Goal: Information Seeking & Learning: Learn about a topic

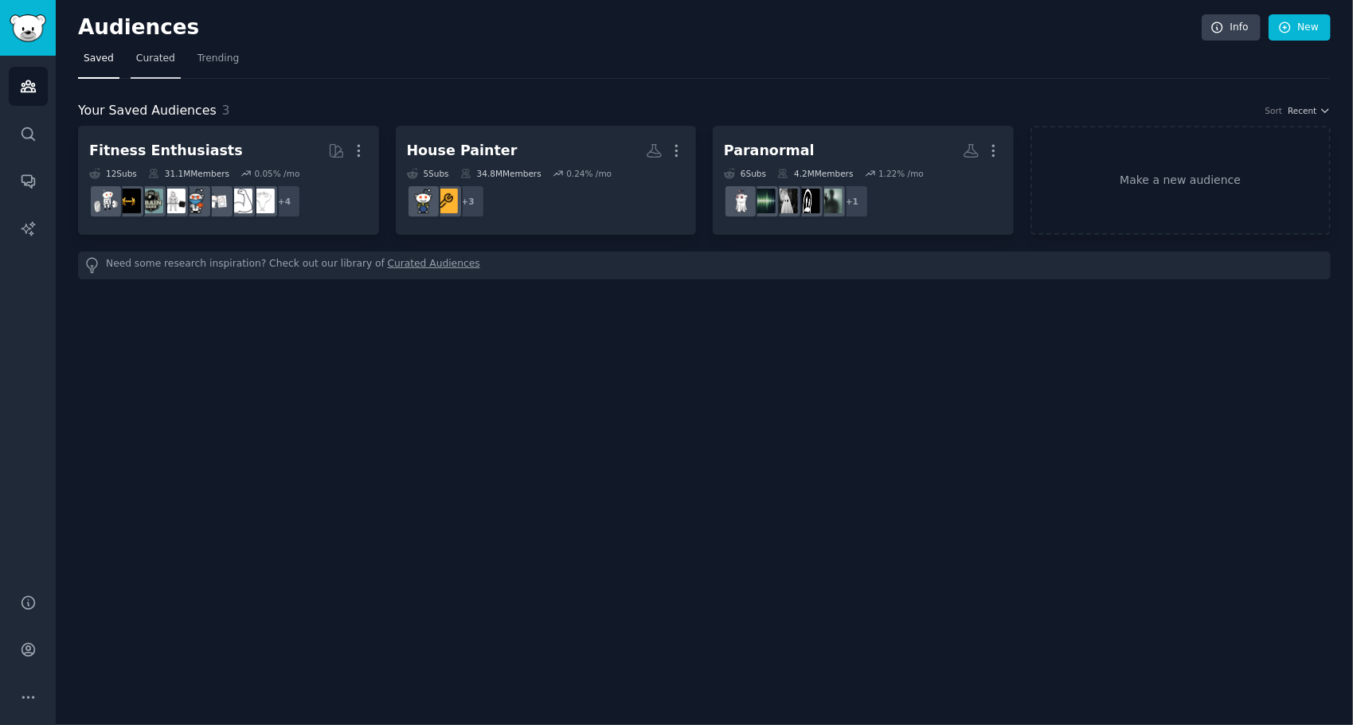
click at [146, 62] on span "Curated" at bounding box center [155, 59] width 39 height 14
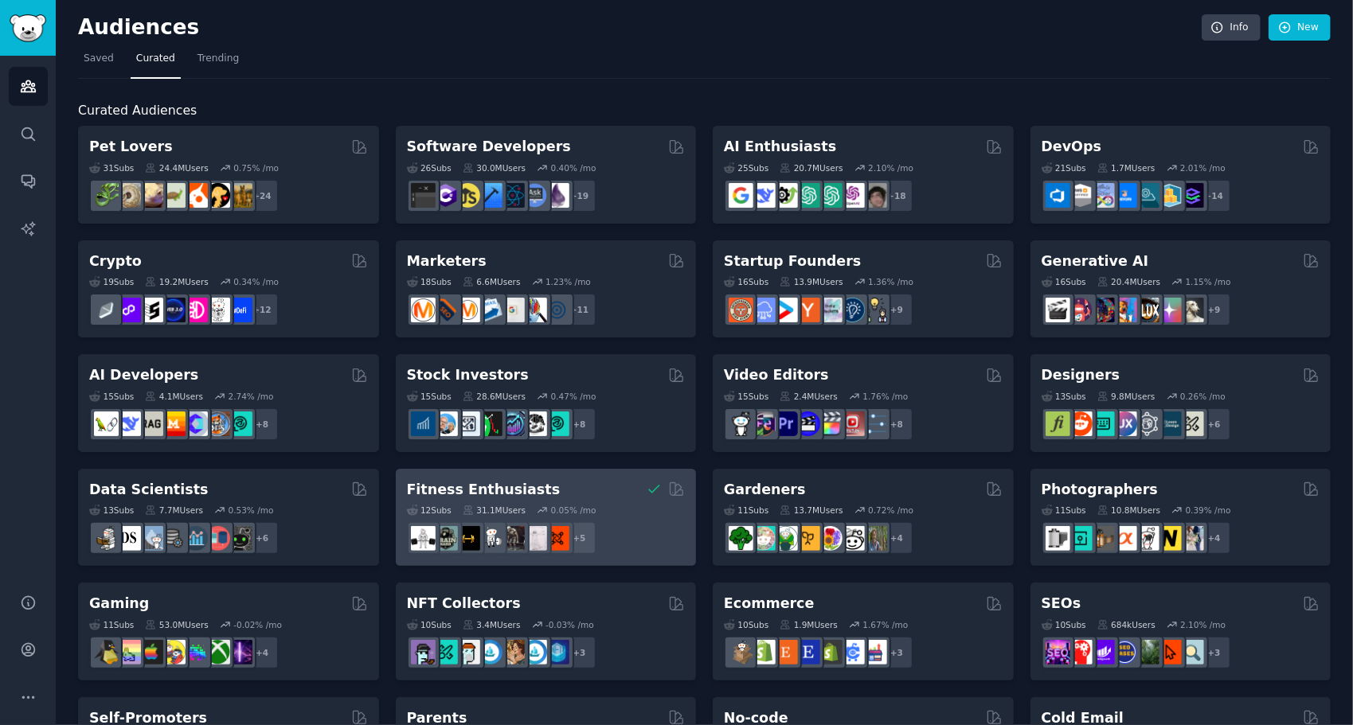
click at [470, 489] on h2 "Fitness Enthusiasts" at bounding box center [484, 490] width 154 height 20
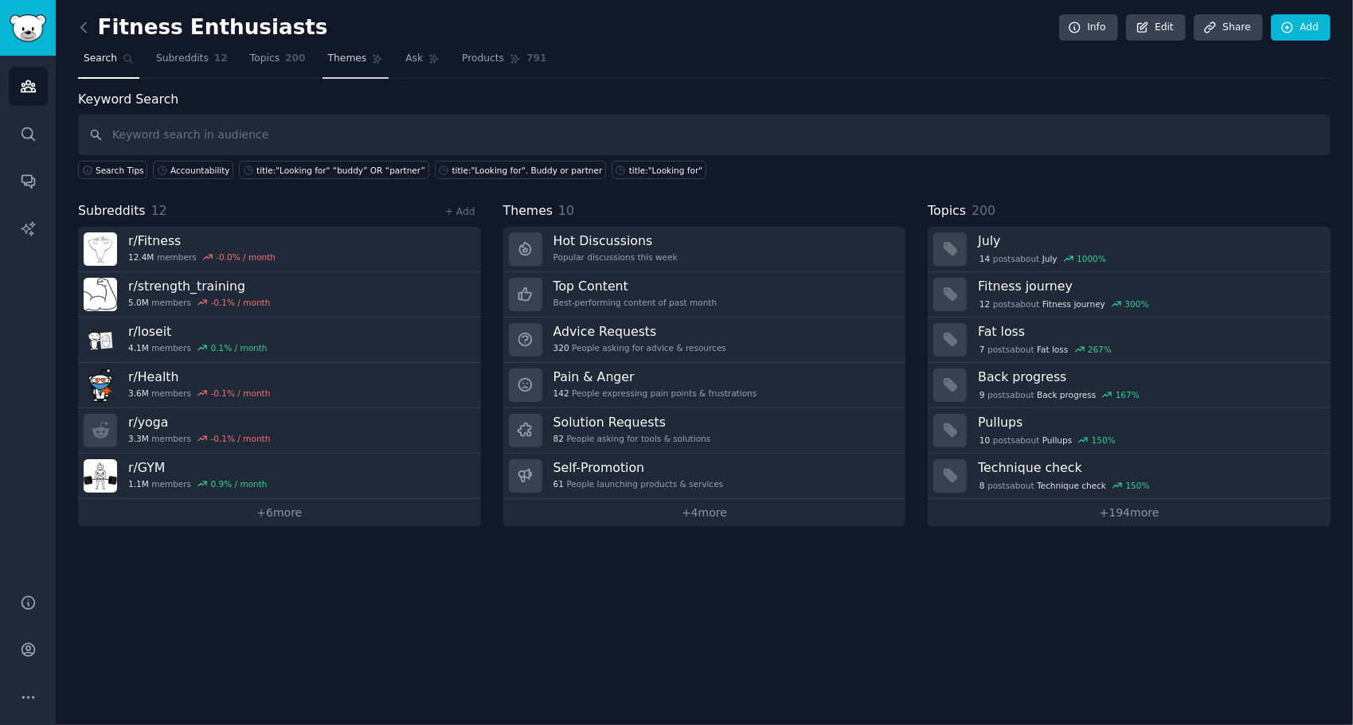
click at [328, 57] on span "Themes" at bounding box center [347, 59] width 39 height 14
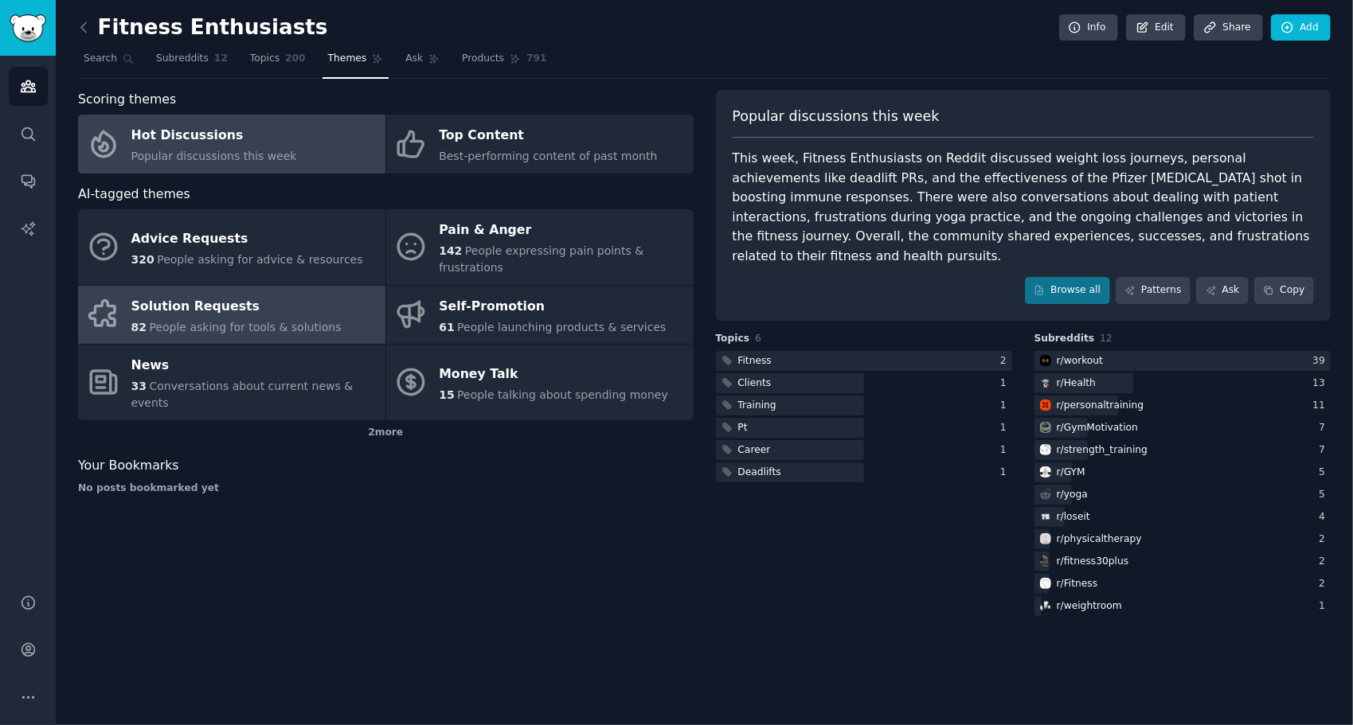
click at [208, 297] on div "Solution Requests" at bounding box center [236, 306] width 210 height 25
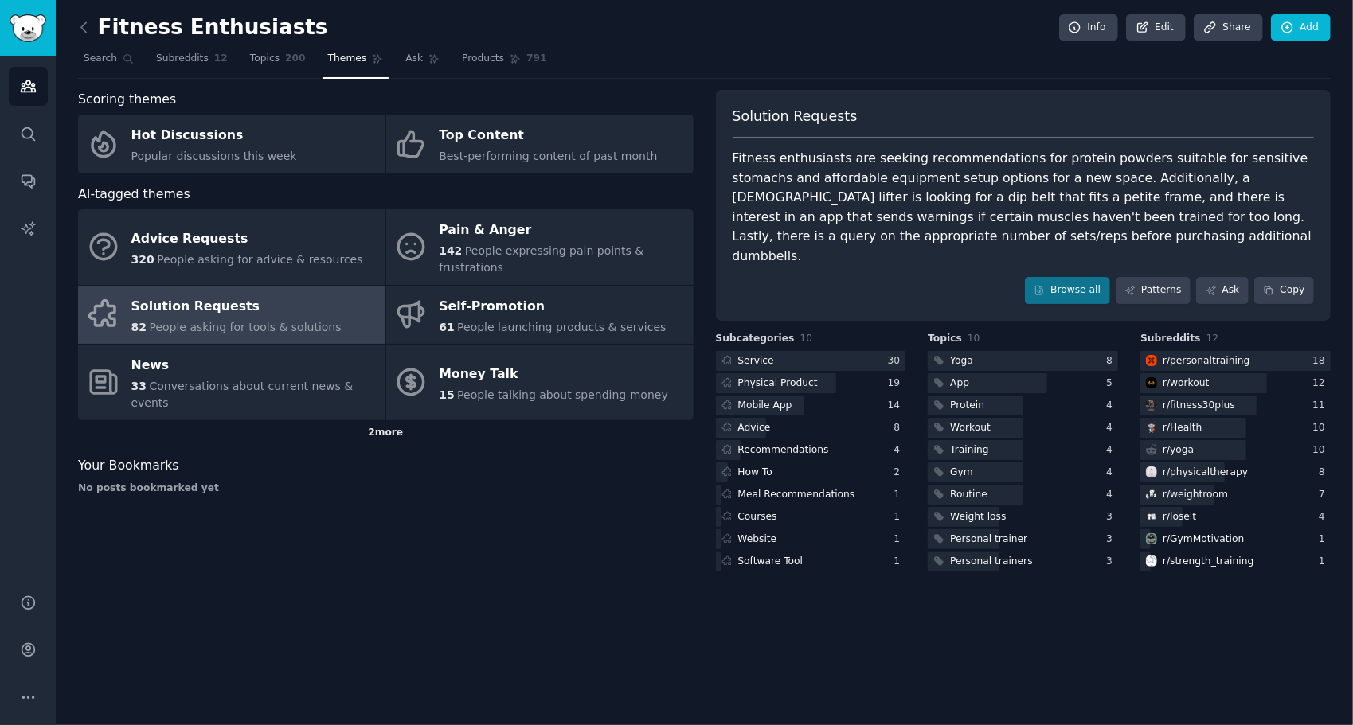
click at [373, 420] on div "2 more" at bounding box center [386, 432] width 616 height 25
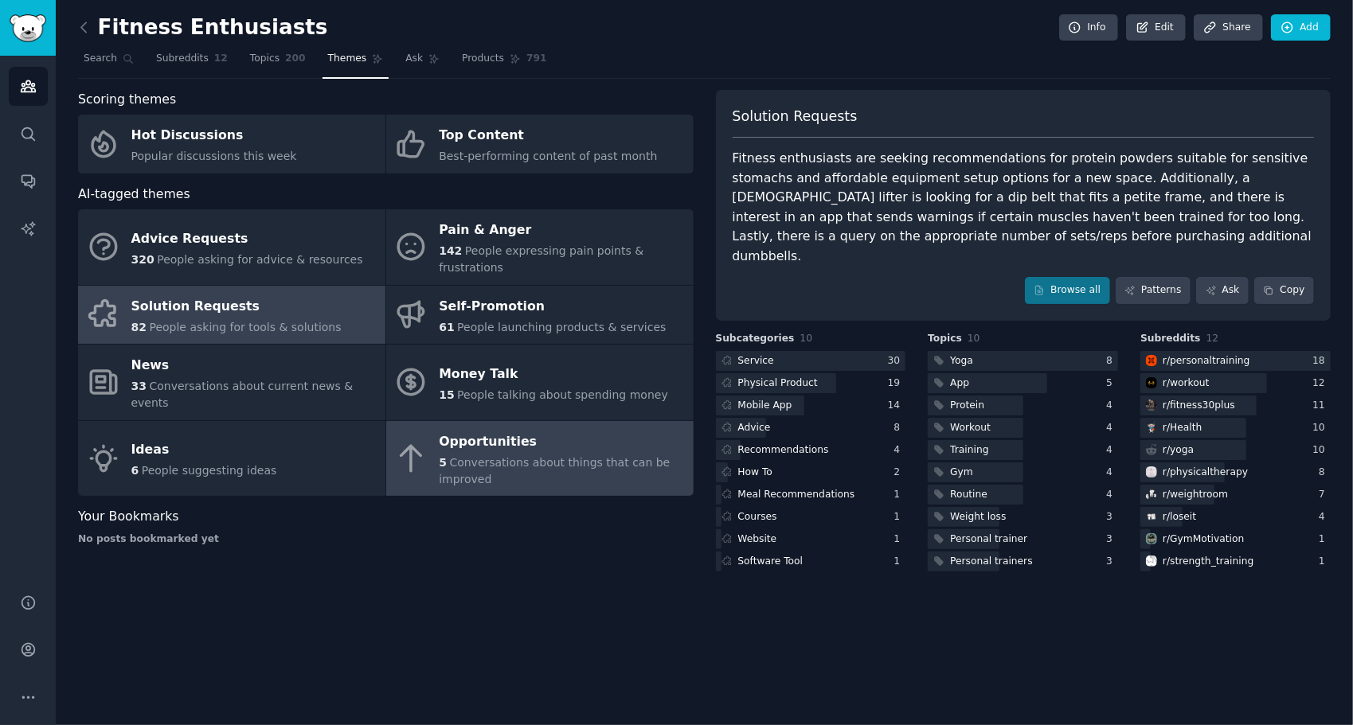
click at [535, 456] on span "Conversations about things that can be improved" at bounding box center [554, 470] width 231 height 29
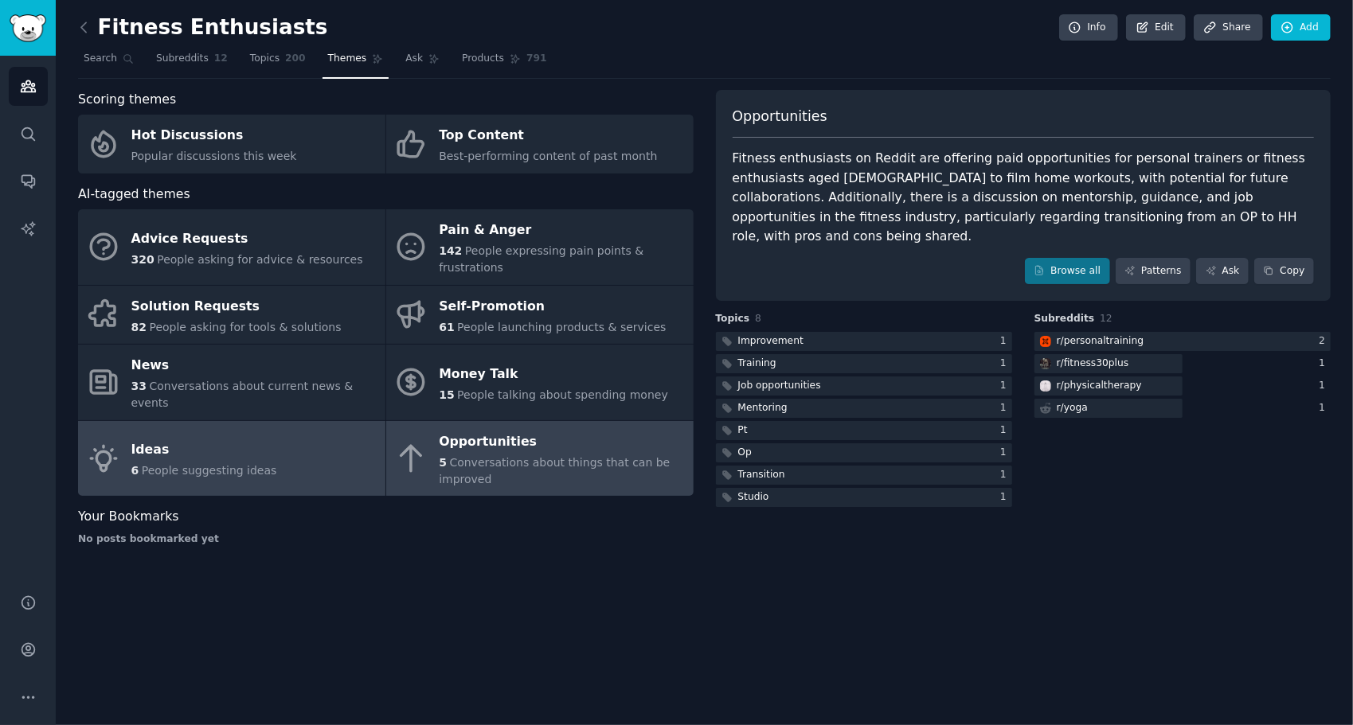
click at [252, 449] on link "Ideas 6 People suggesting ideas" at bounding box center [231, 459] width 307 height 76
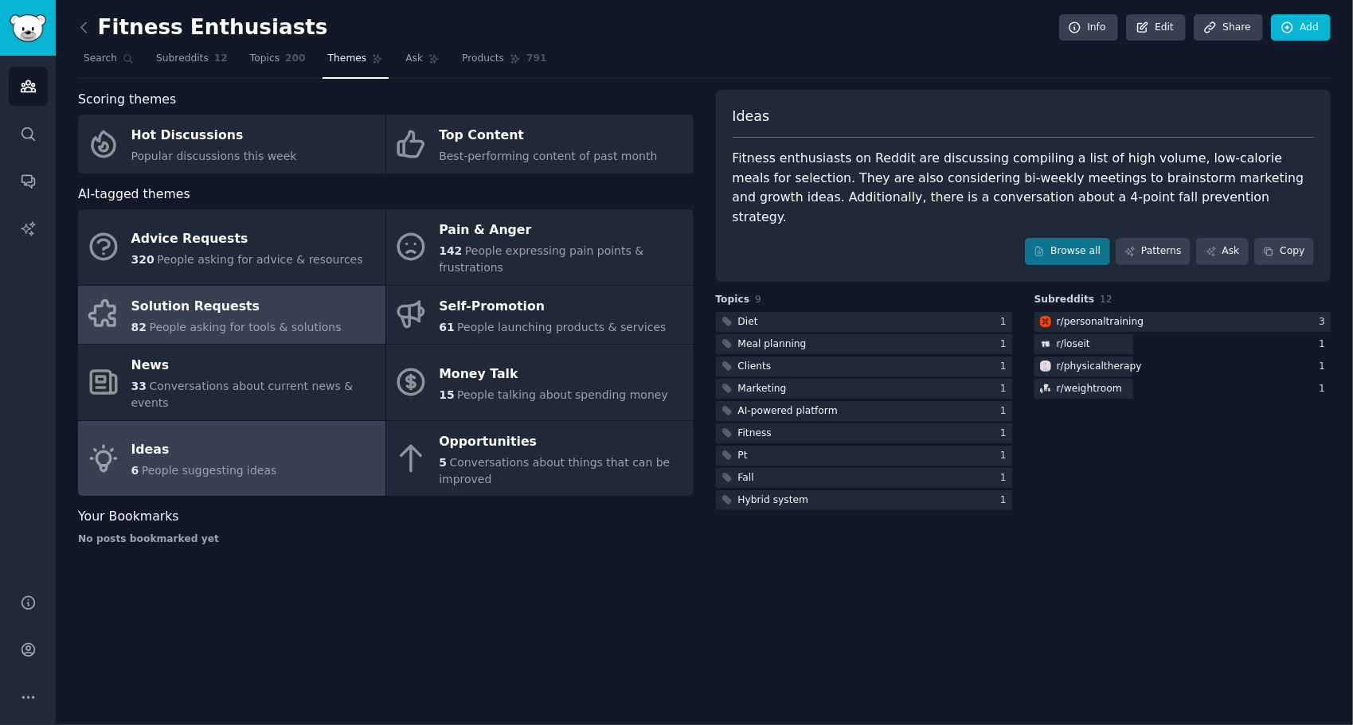
click at [236, 294] on div "Solution Requests" at bounding box center [236, 306] width 210 height 25
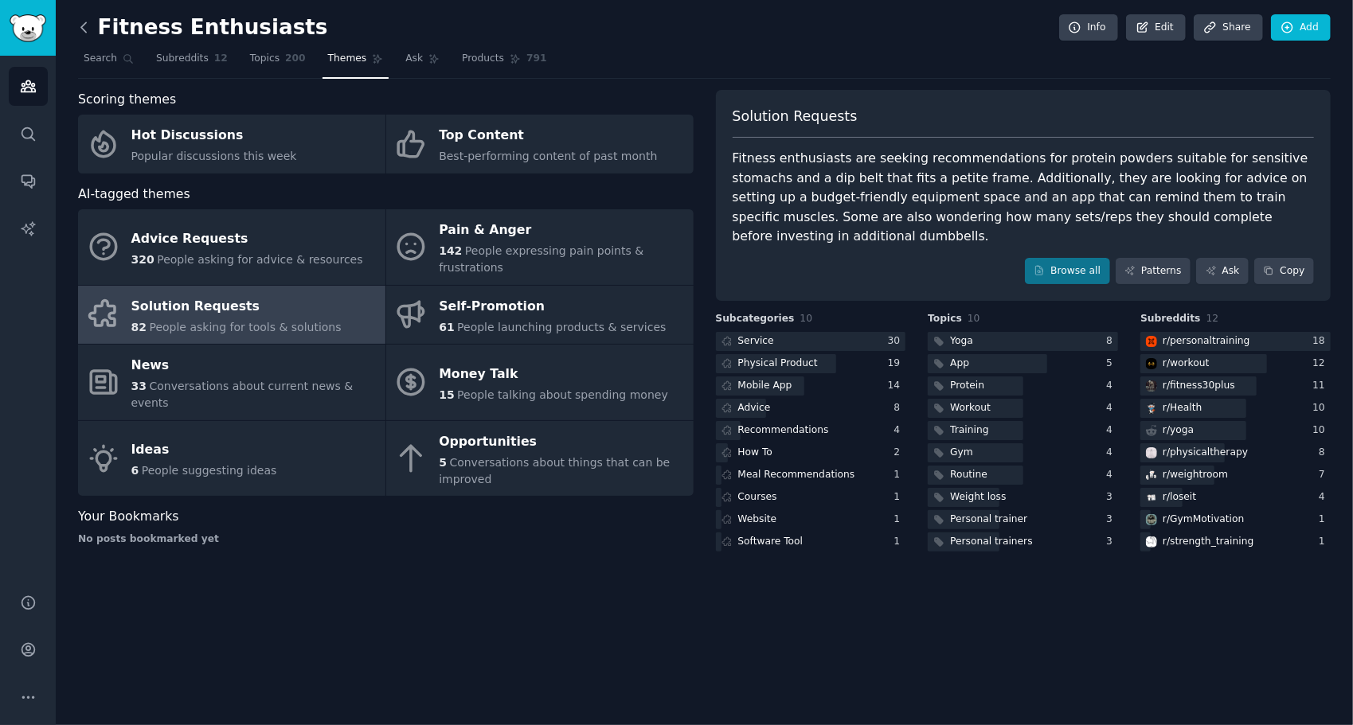
click at [84, 32] on icon at bounding box center [84, 27] width 17 height 17
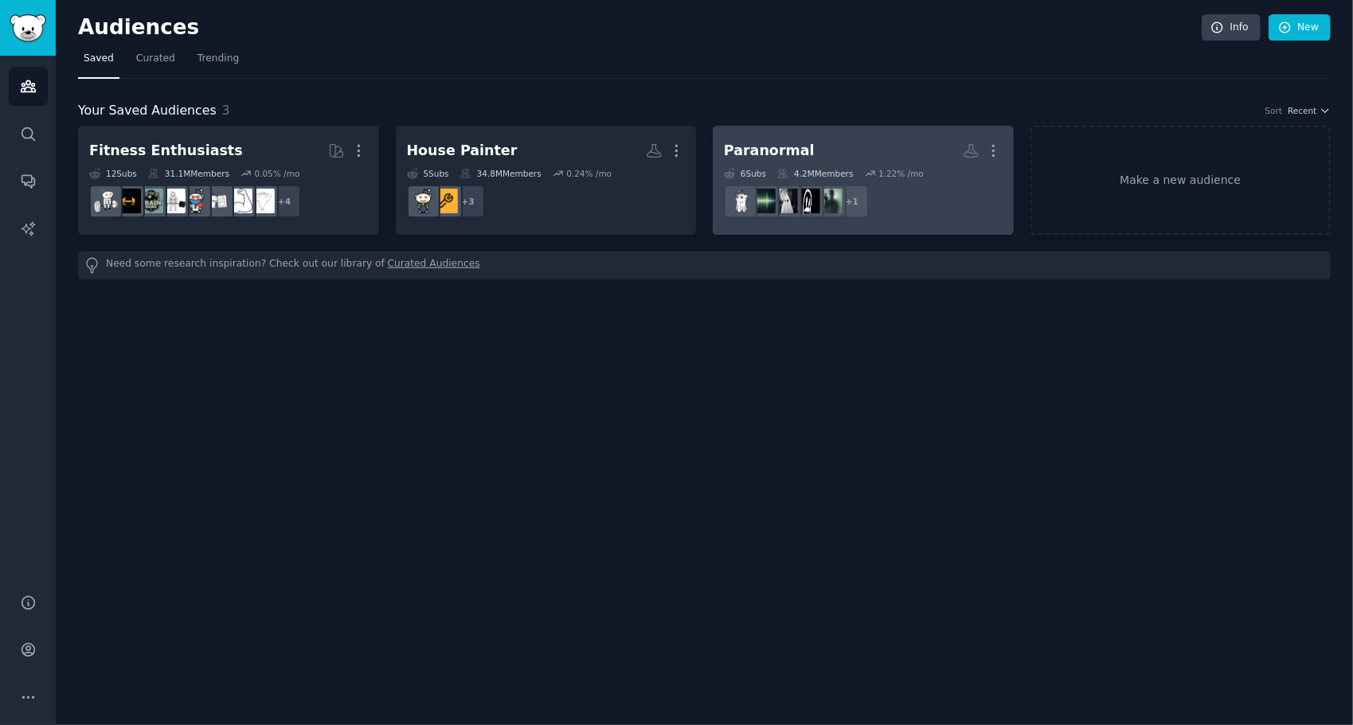
click at [781, 137] on h2 "Paranormal More" at bounding box center [863, 151] width 279 height 28
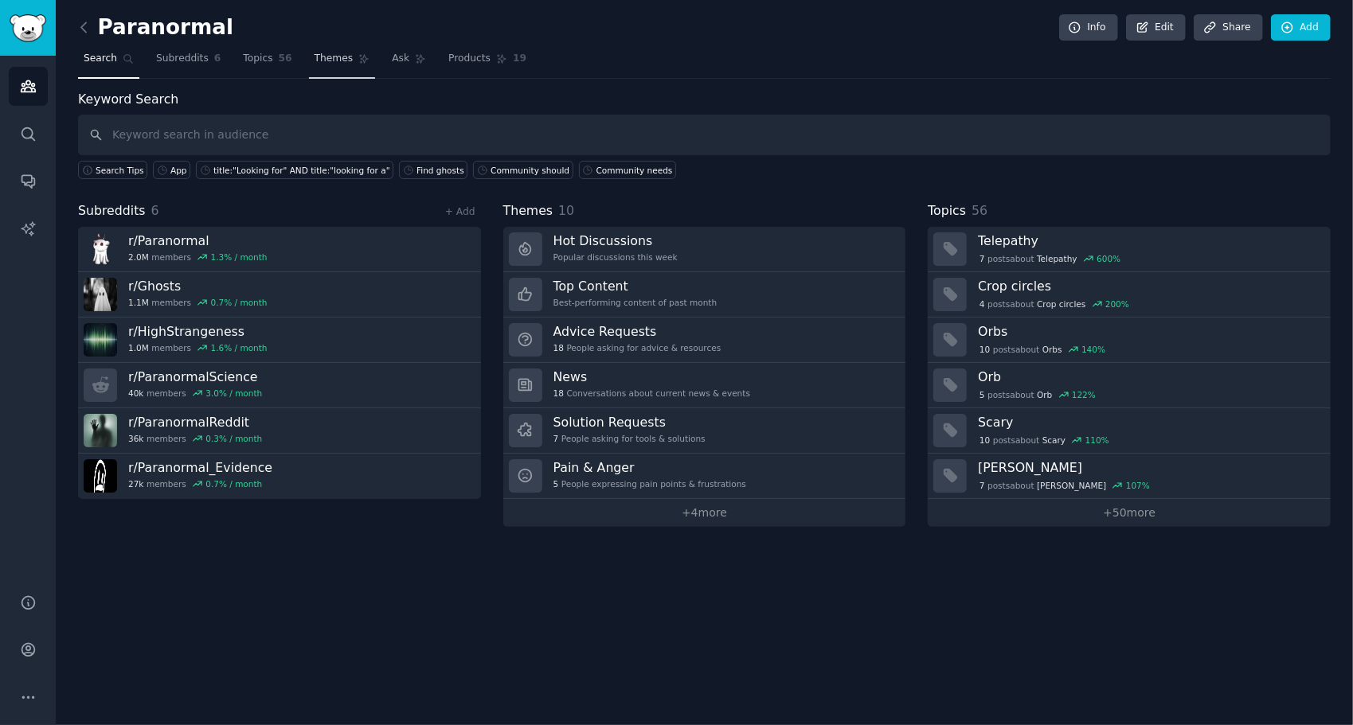
click at [326, 55] on span "Themes" at bounding box center [334, 59] width 39 height 14
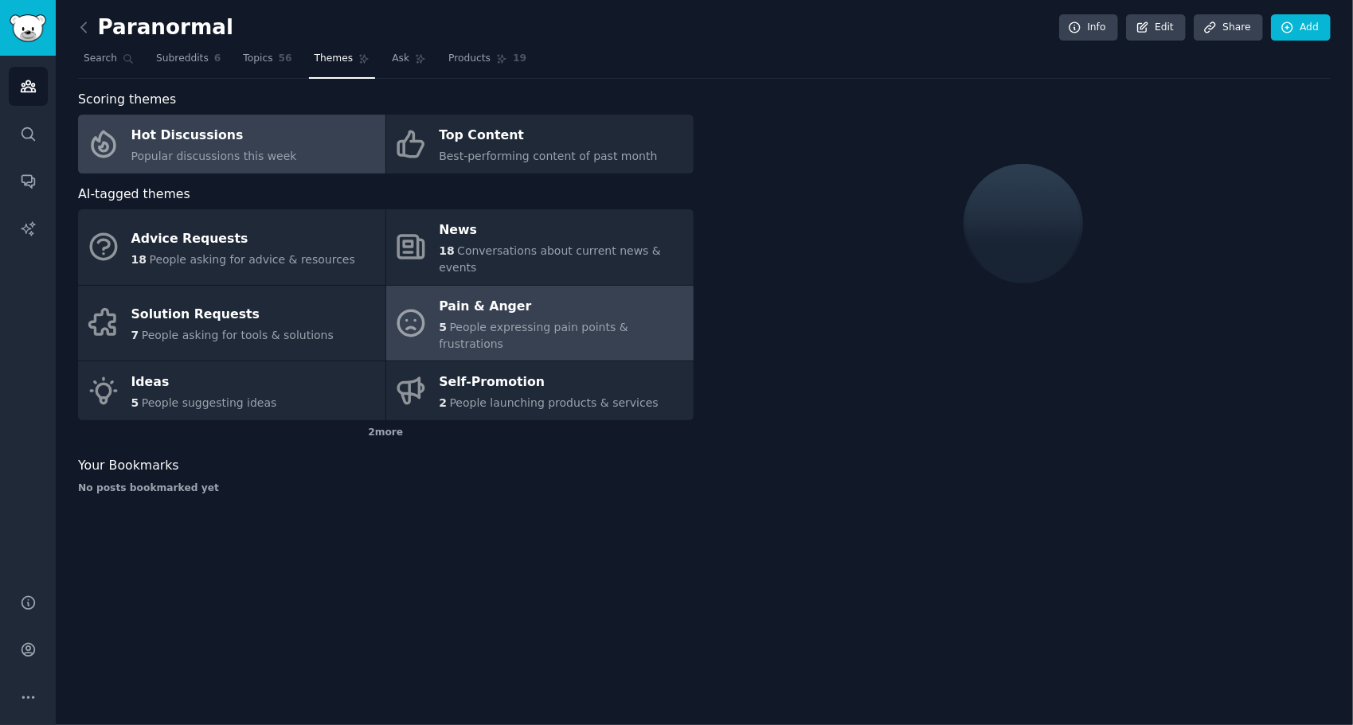
click at [510, 321] on span "People expressing pain points & frustrations" at bounding box center [534, 335] width 190 height 29
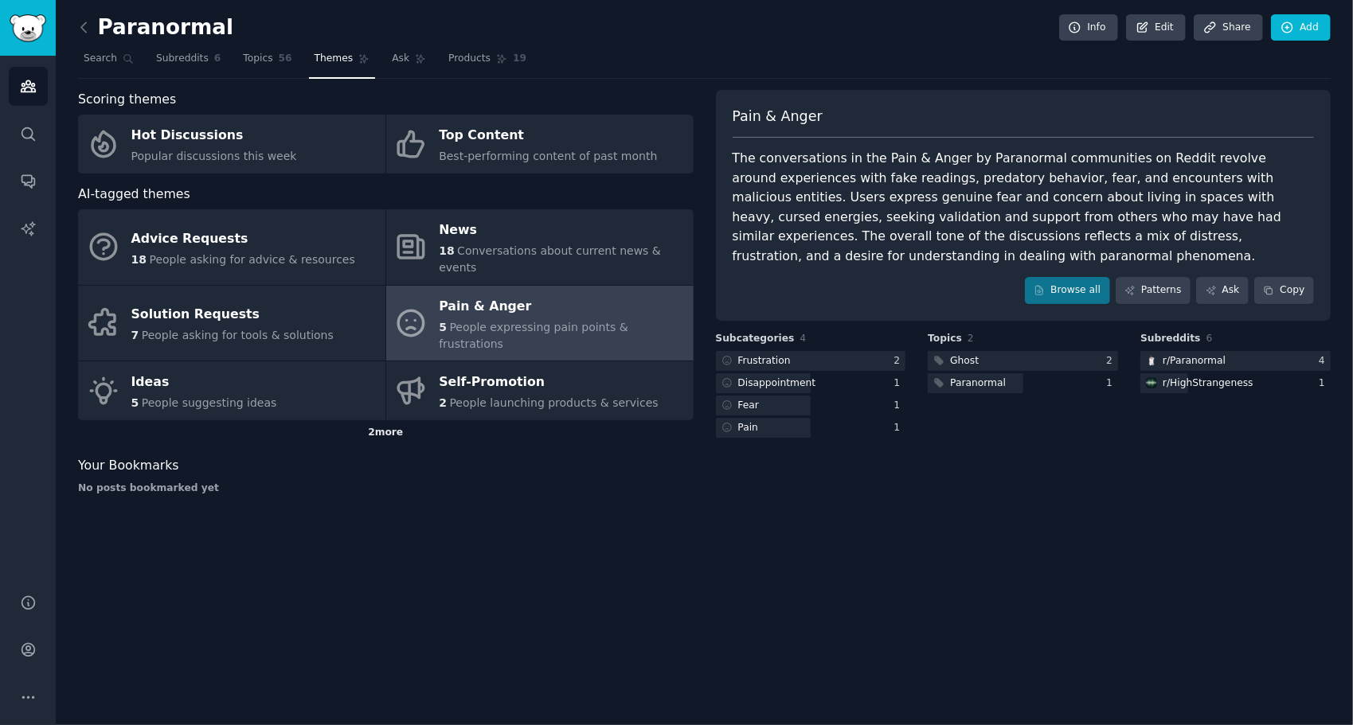
click at [382, 420] on div "2 more" at bounding box center [386, 432] width 616 height 25
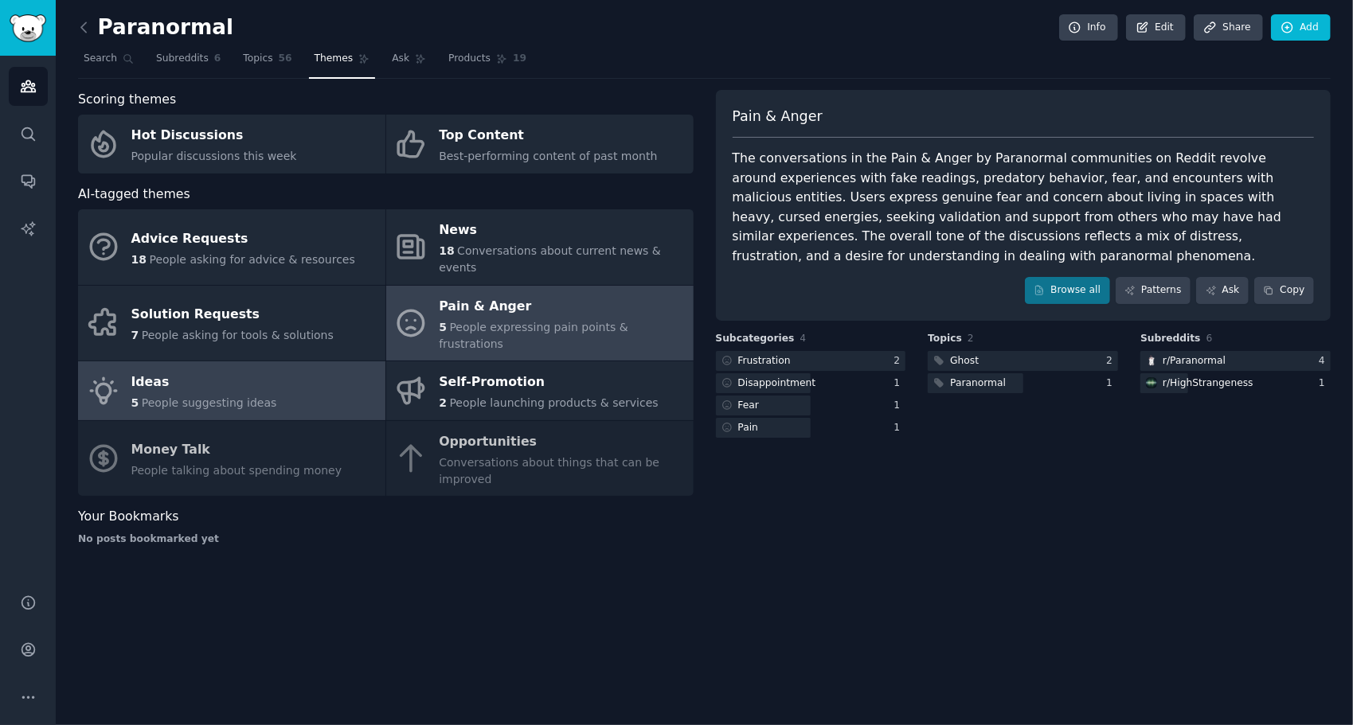
click at [233, 397] on span "People suggesting ideas" at bounding box center [209, 403] width 135 height 13
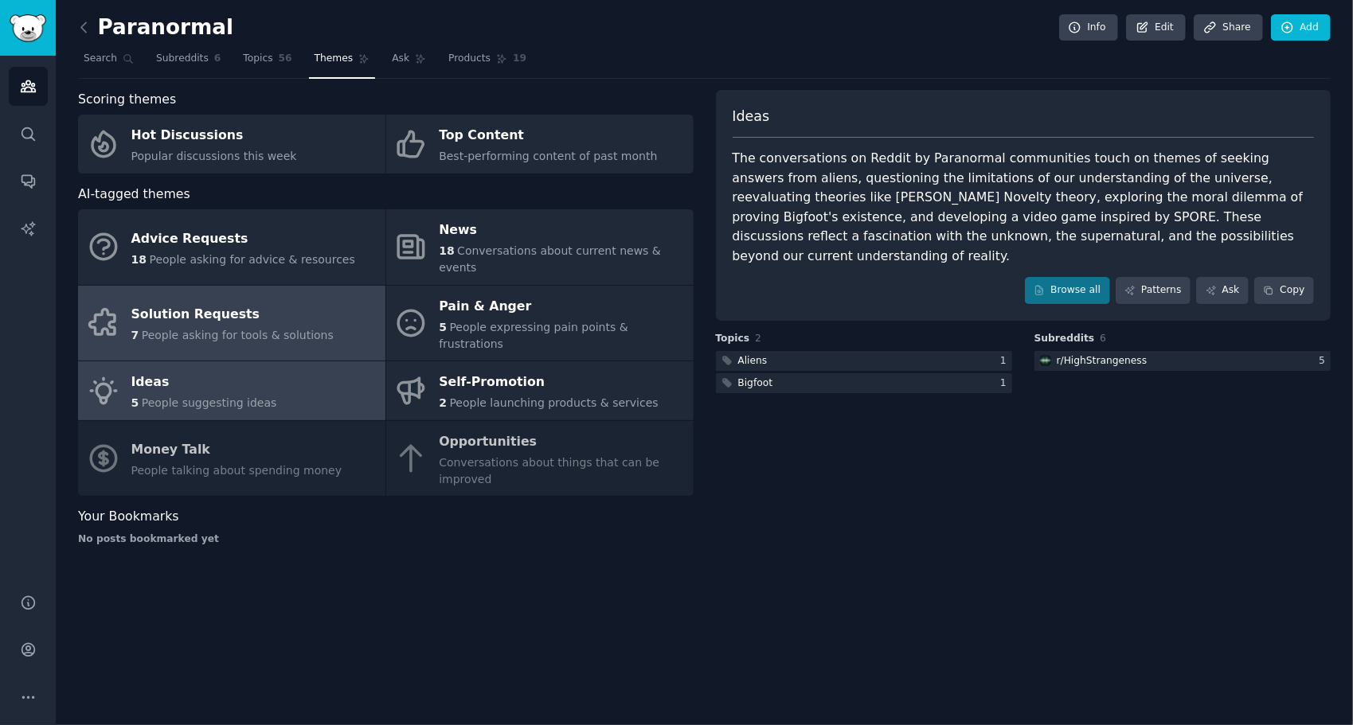
click at [237, 329] on span "People asking for tools & solutions" at bounding box center [238, 335] width 192 height 13
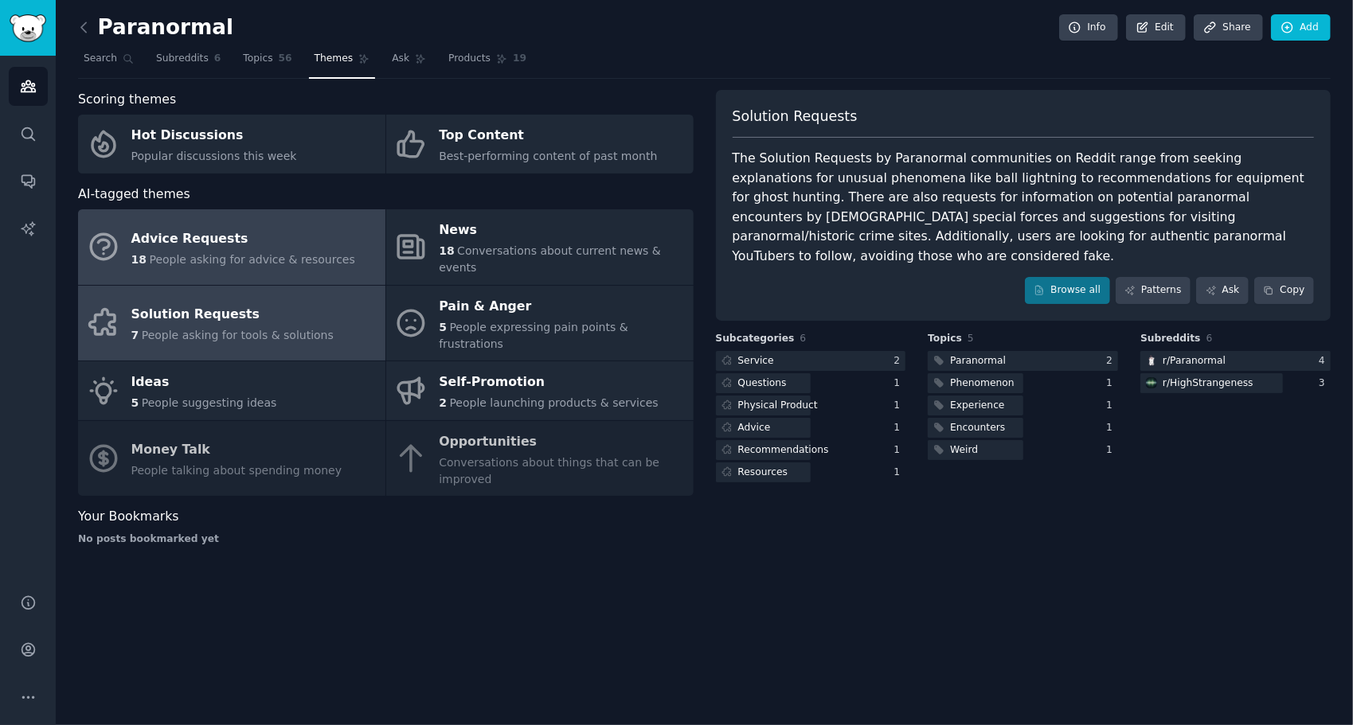
click at [272, 237] on div "Advice Requests" at bounding box center [243, 238] width 224 height 25
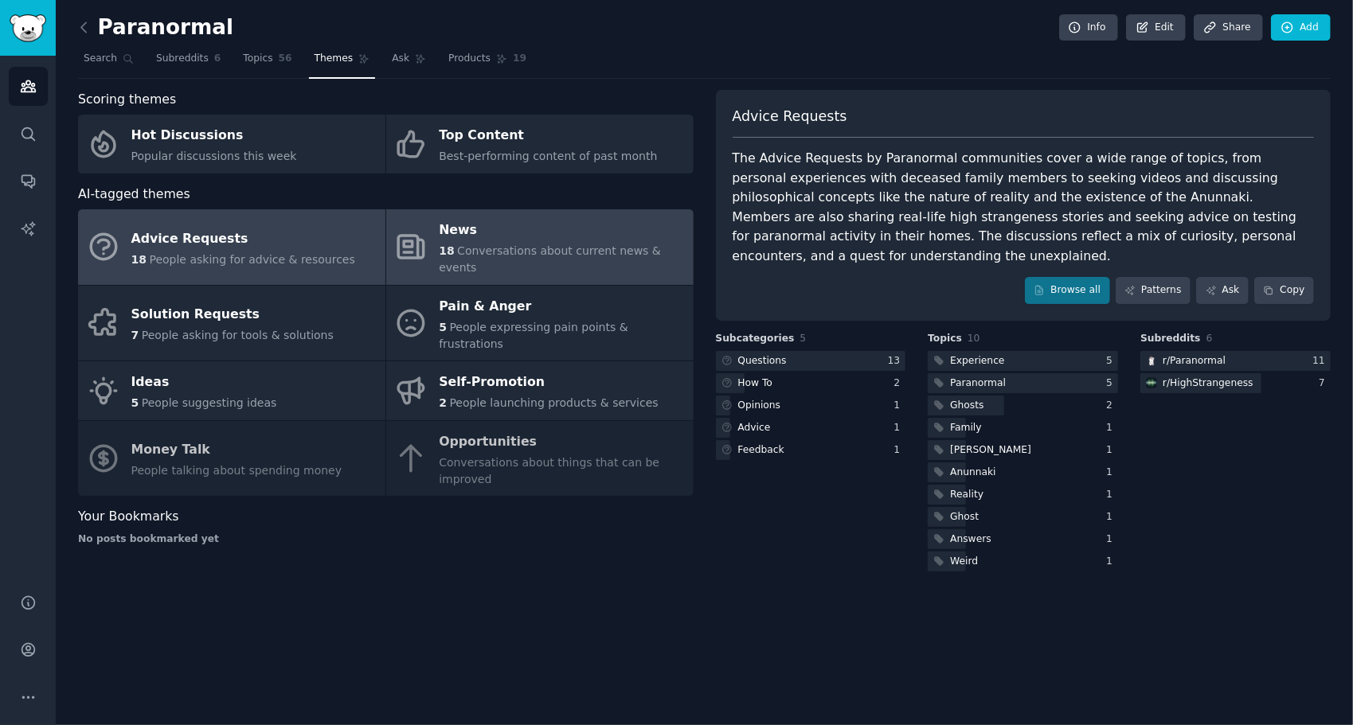
click at [460, 221] on div "News" at bounding box center [562, 230] width 246 height 25
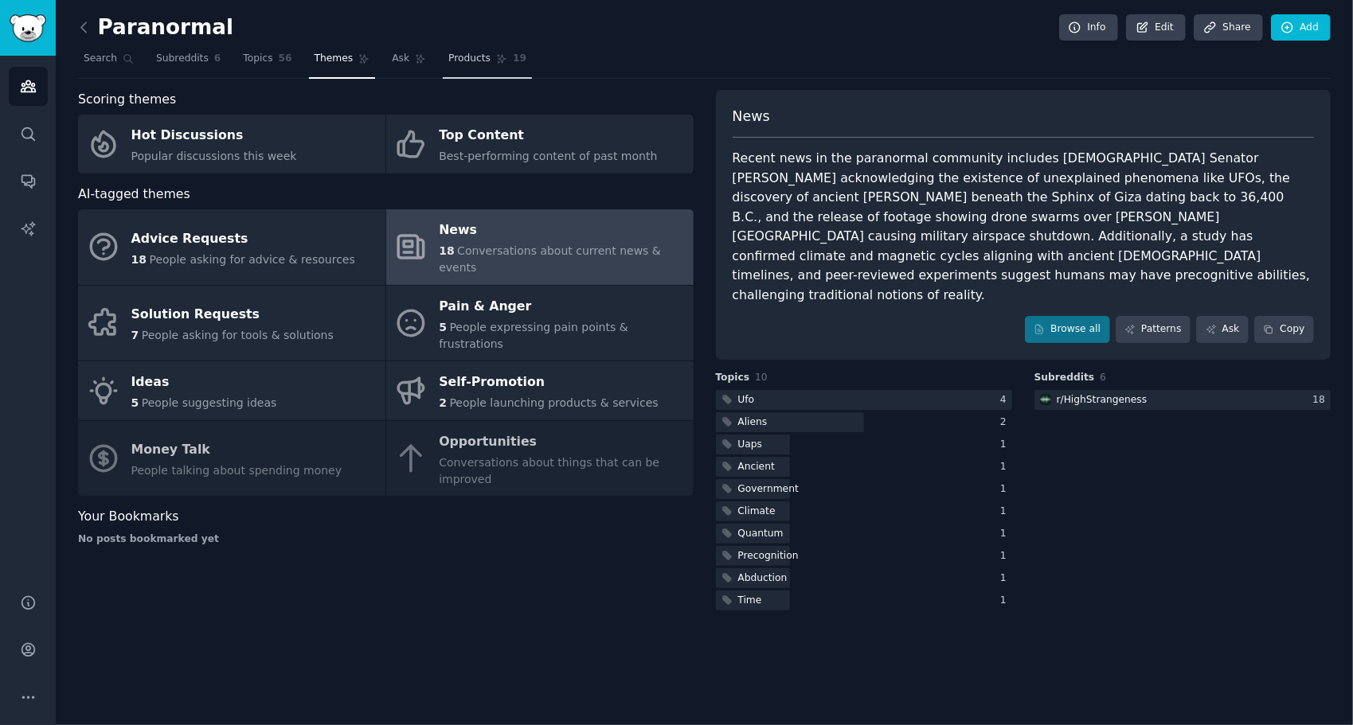
click at [452, 65] on link "Products 19" at bounding box center [487, 62] width 89 height 33
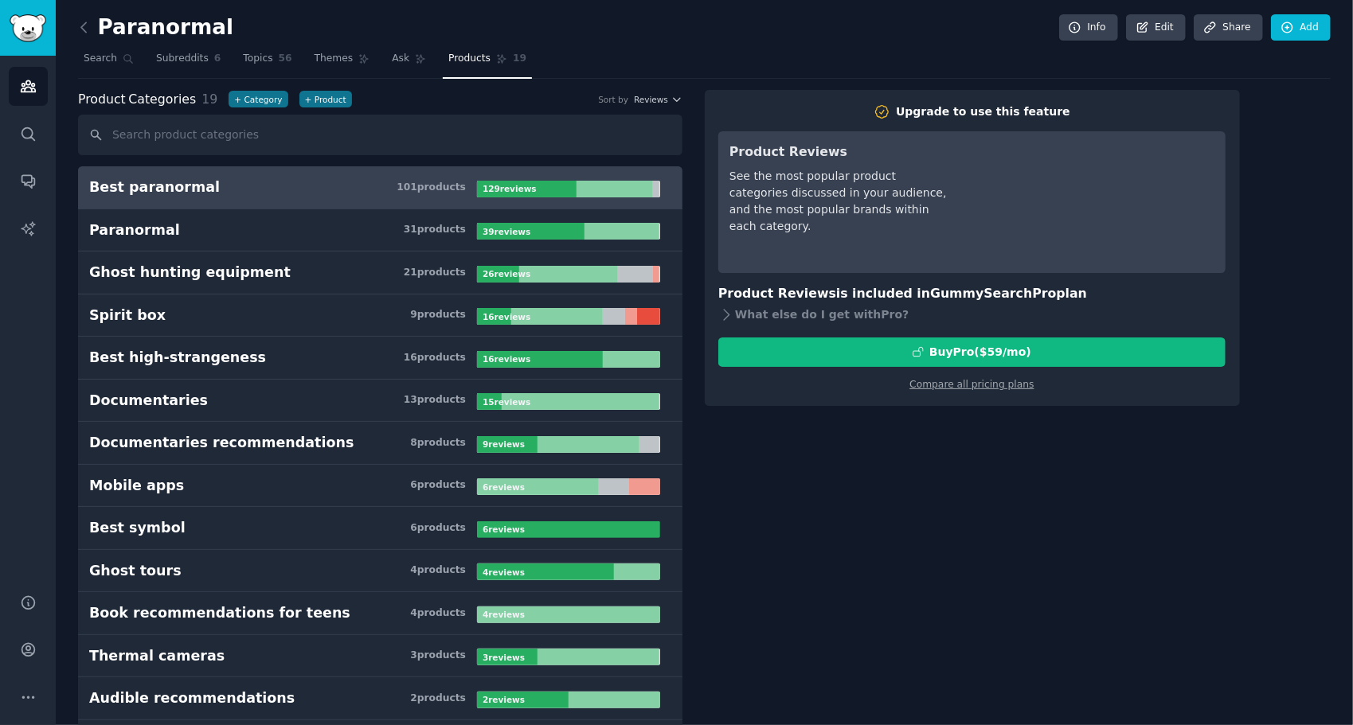
click at [373, 186] on h3 "Best paranormal 101 product s" at bounding box center [283, 188] width 388 height 20
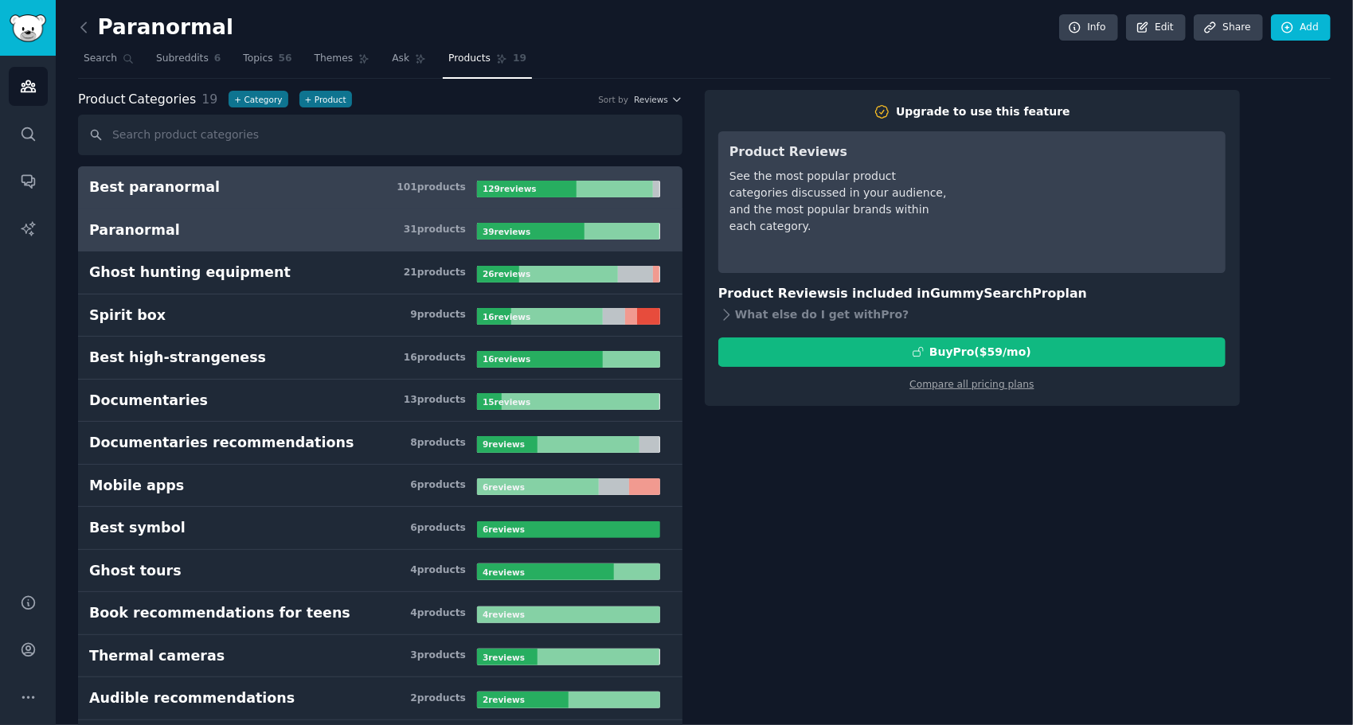
click at [306, 221] on h3 "Paranormal 31 product s" at bounding box center [283, 231] width 388 height 20
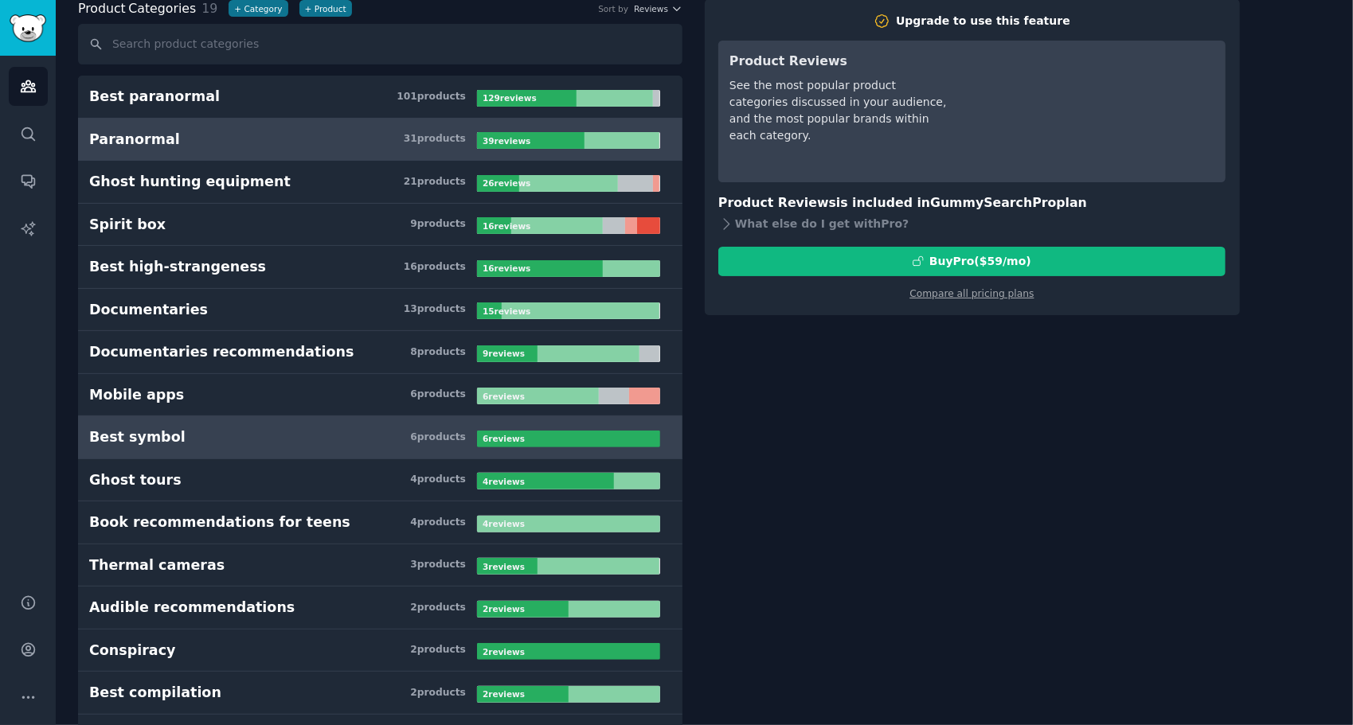
scroll to position [53, 0]
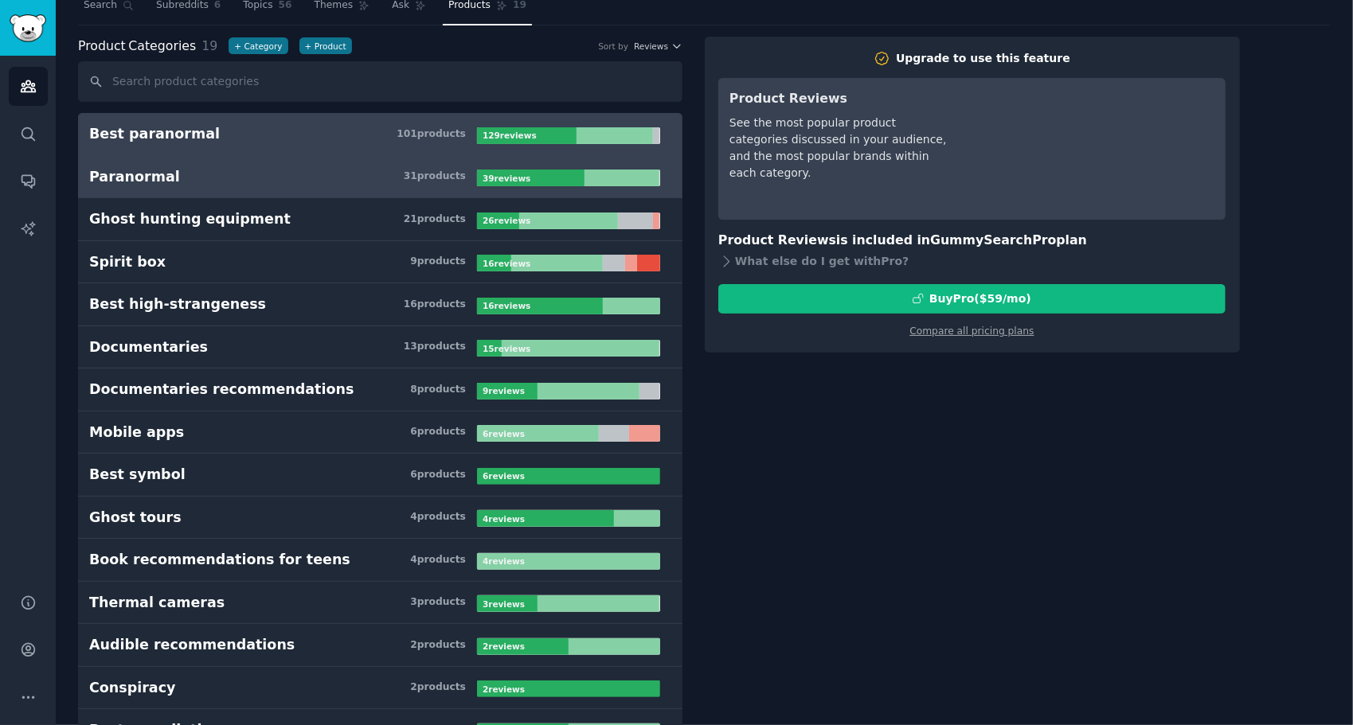
click at [193, 135] on h3 "Best paranormal 101 product s" at bounding box center [283, 134] width 388 height 20
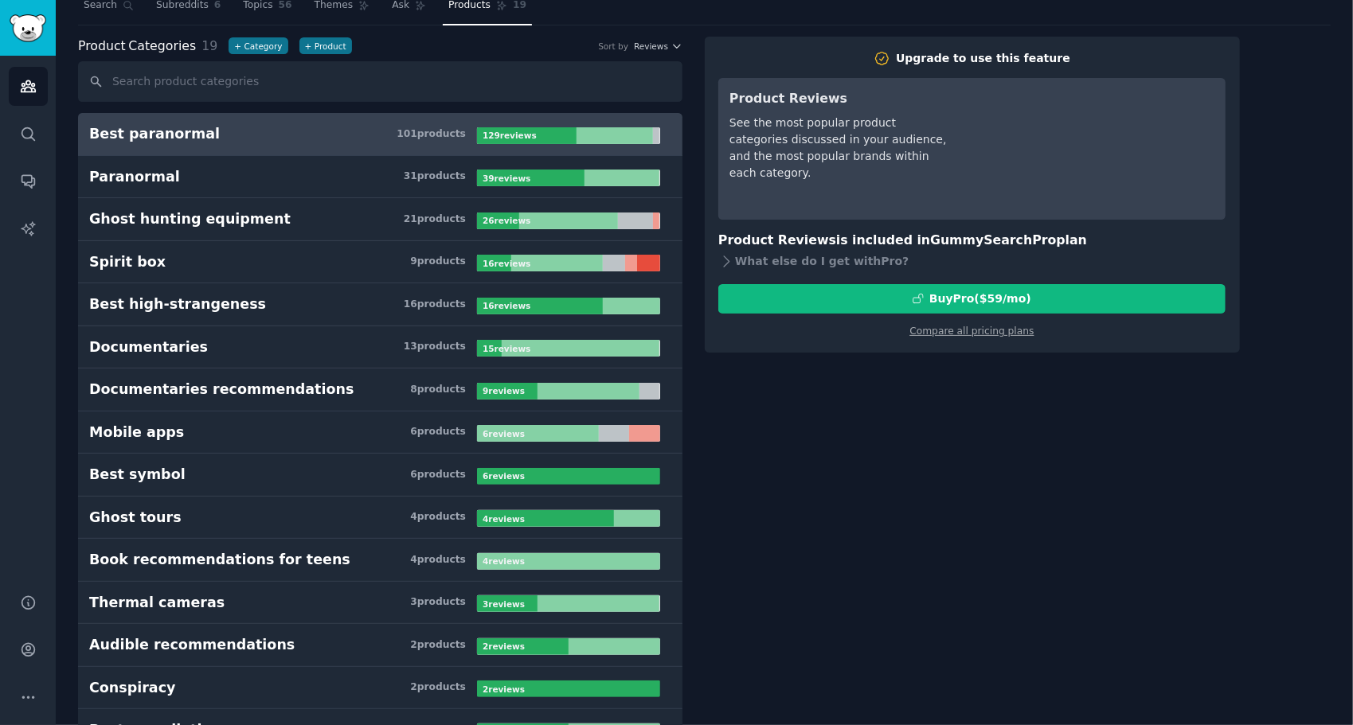
click at [526, 133] on b "129 review s" at bounding box center [510, 136] width 54 height 10
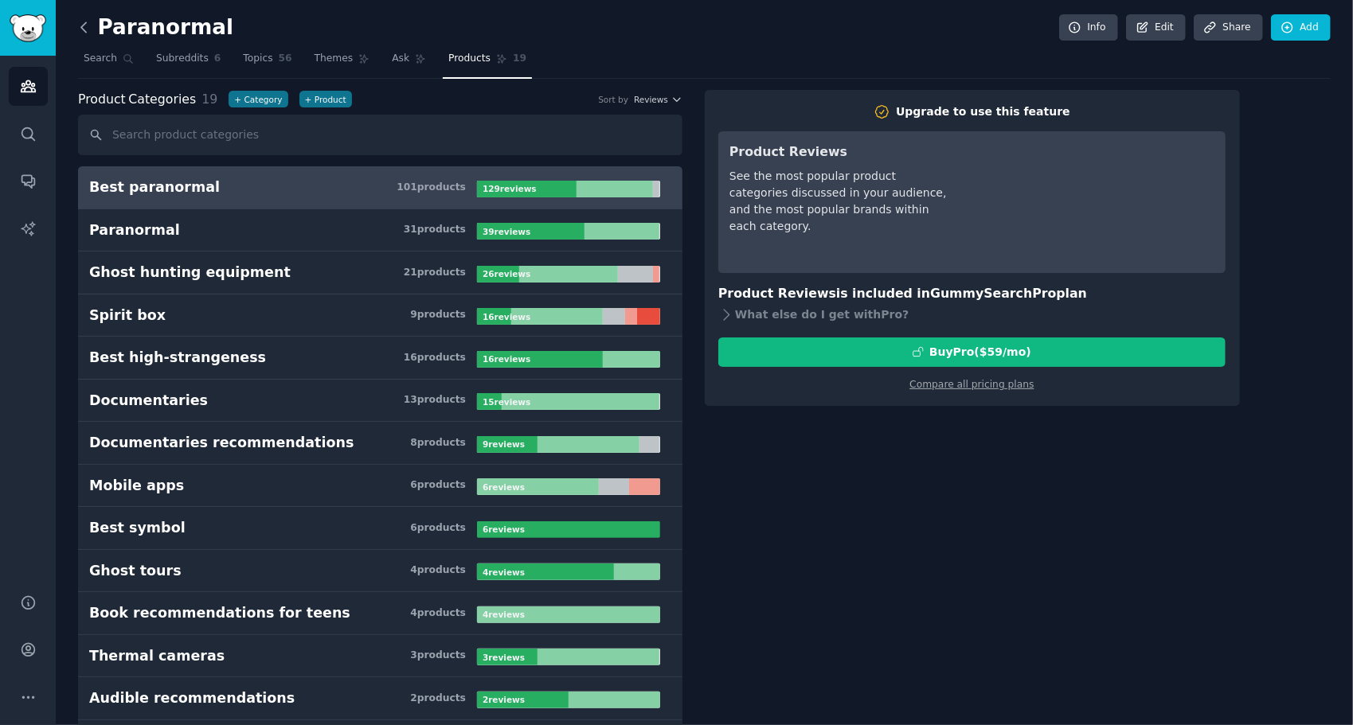
click at [83, 28] on icon at bounding box center [84, 27] width 17 height 17
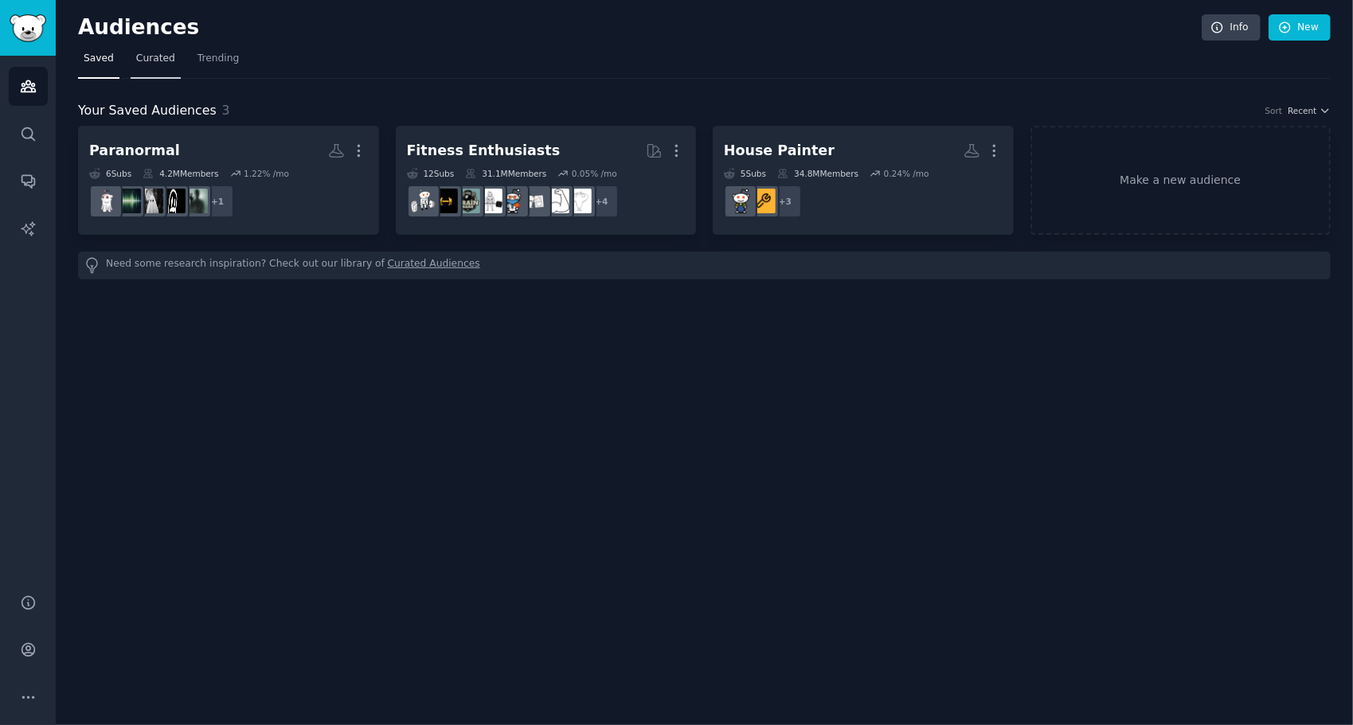
click at [164, 65] on span "Curated" at bounding box center [155, 59] width 39 height 14
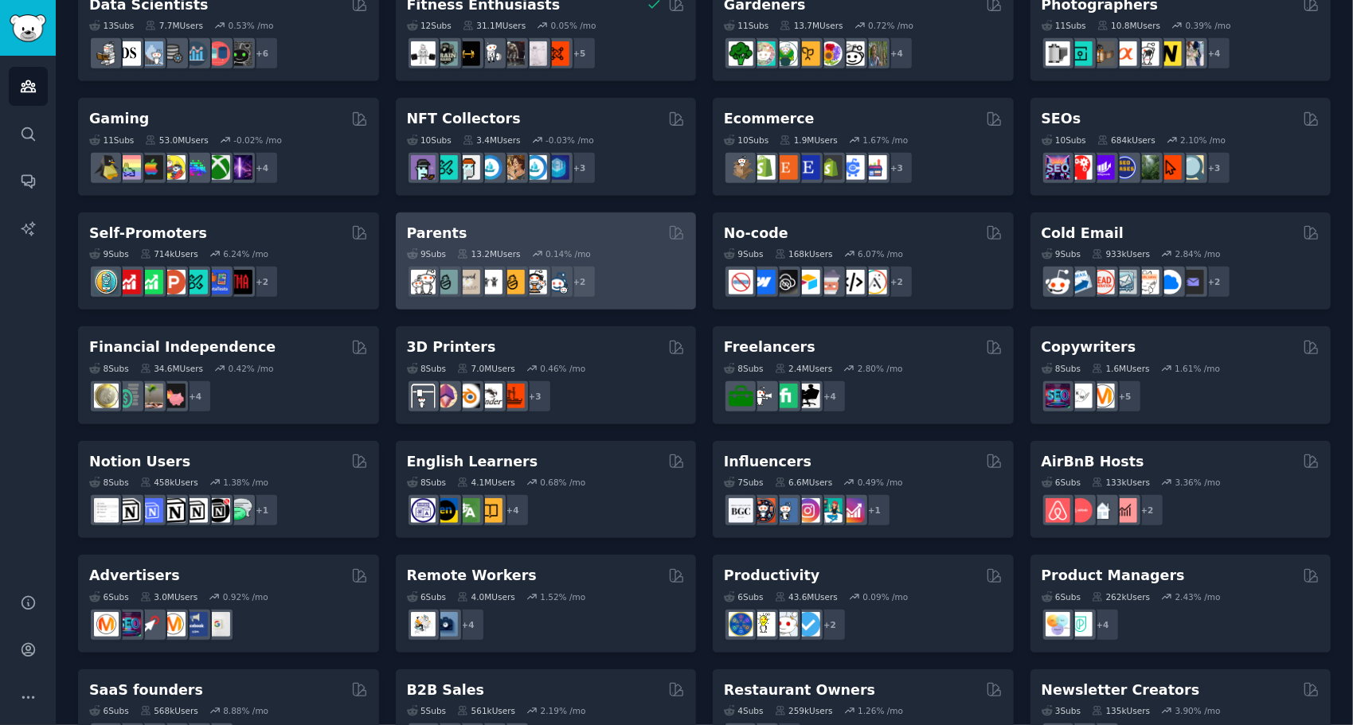
scroll to position [548, 0]
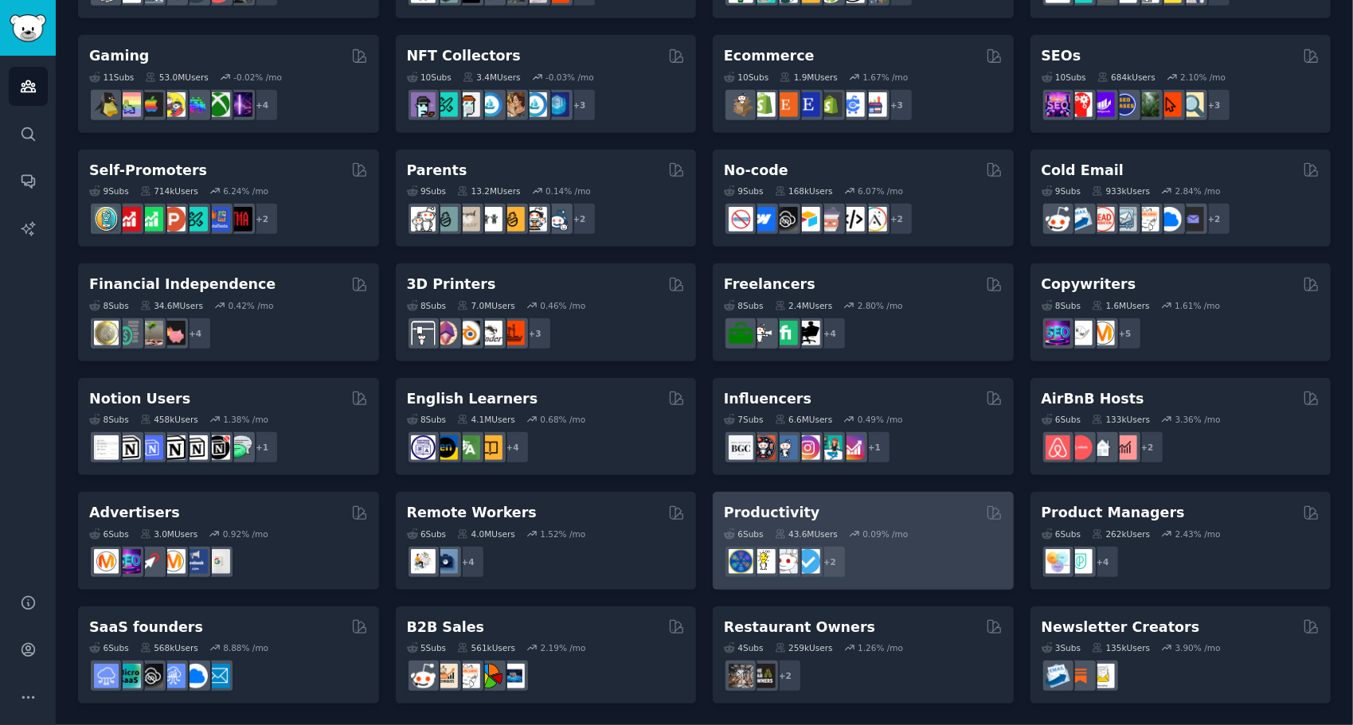
click at [784, 508] on h2 "Productivity" at bounding box center [772, 513] width 96 height 20
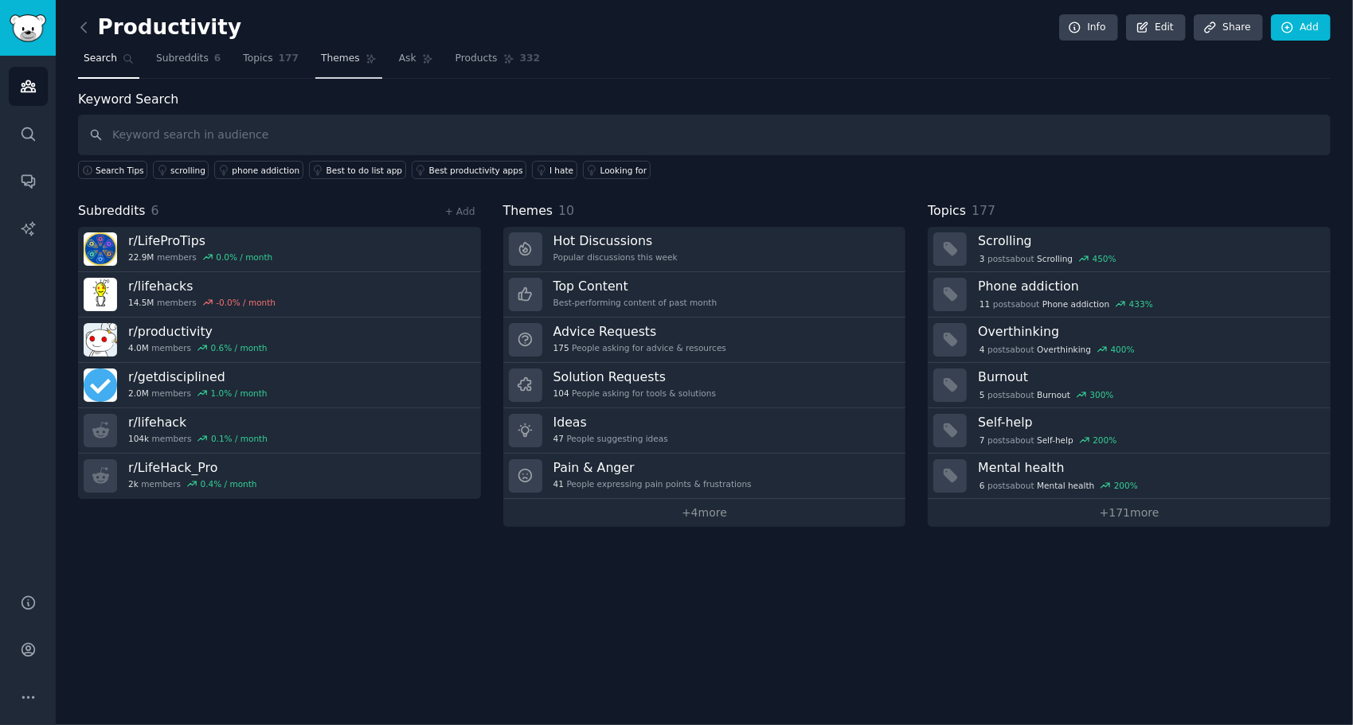
click at [333, 61] on span "Themes" at bounding box center [340, 59] width 39 height 14
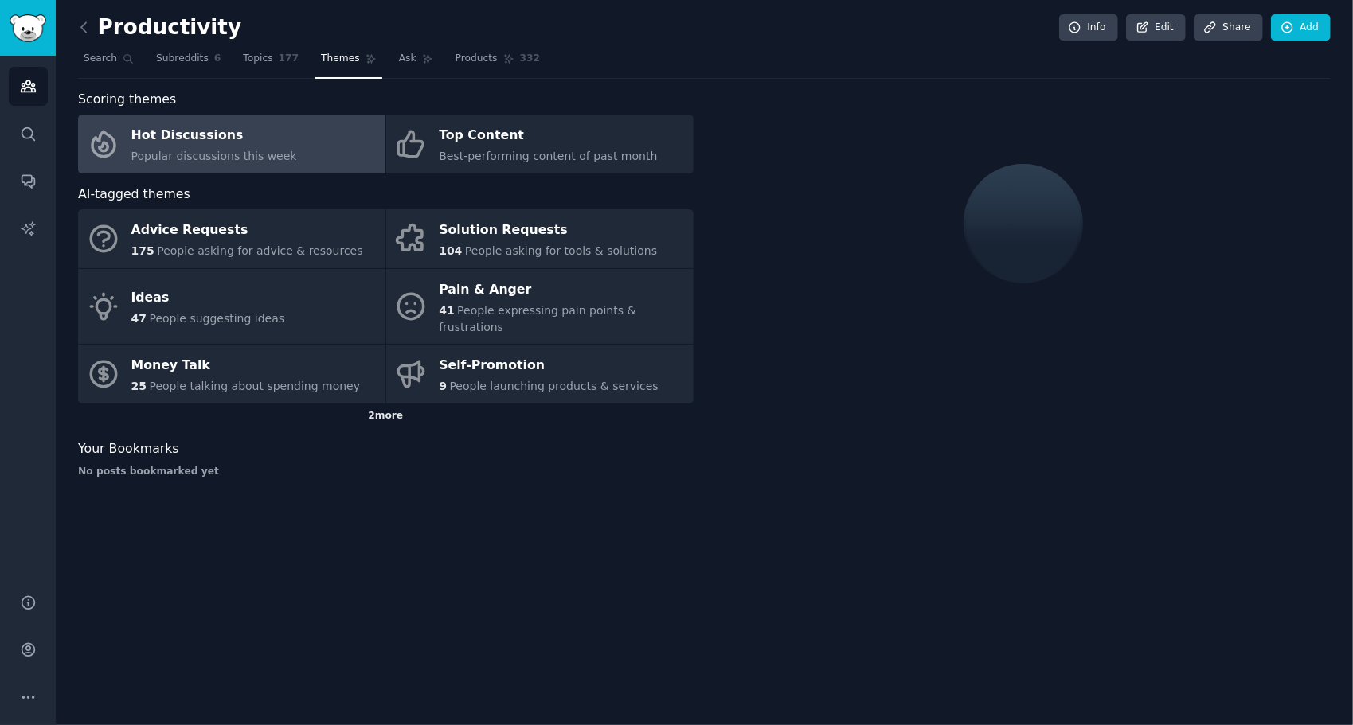
click at [369, 404] on div "2 more" at bounding box center [386, 416] width 616 height 25
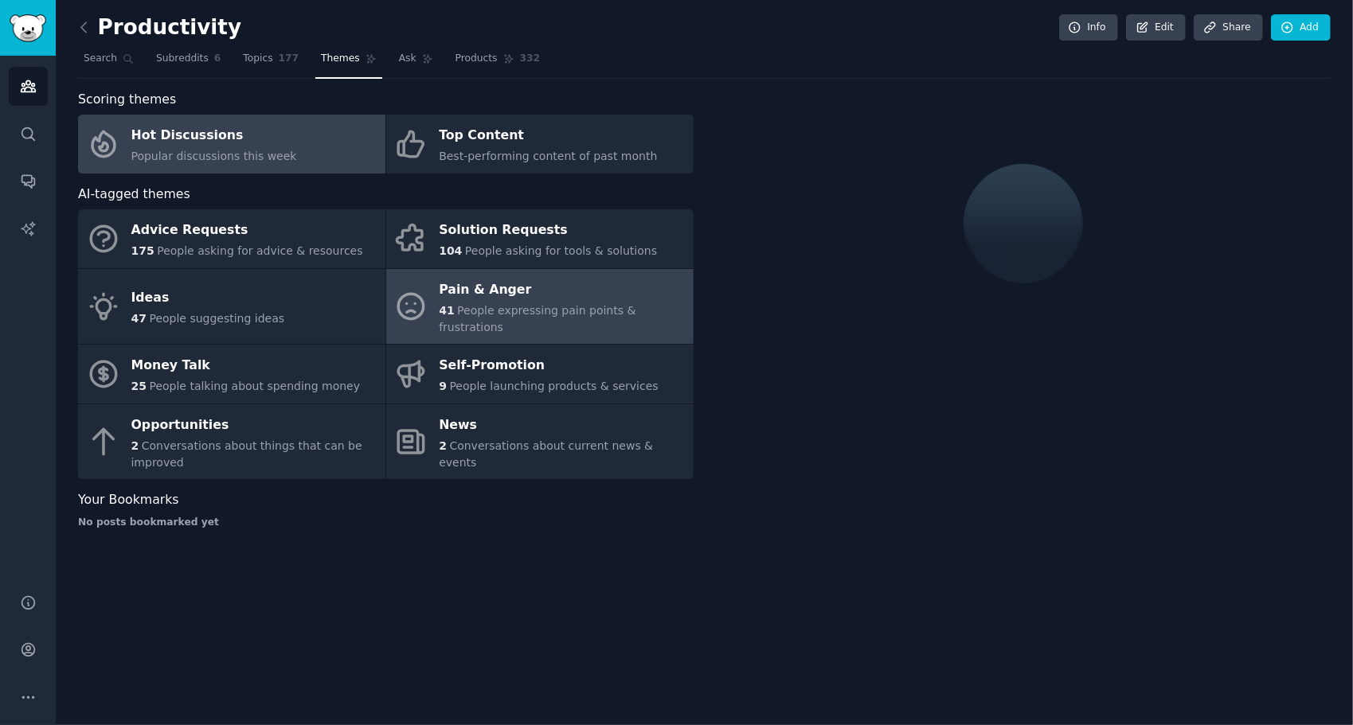
click at [511, 295] on div "Pain & Anger" at bounding box center [562, 289] width 246 height 25
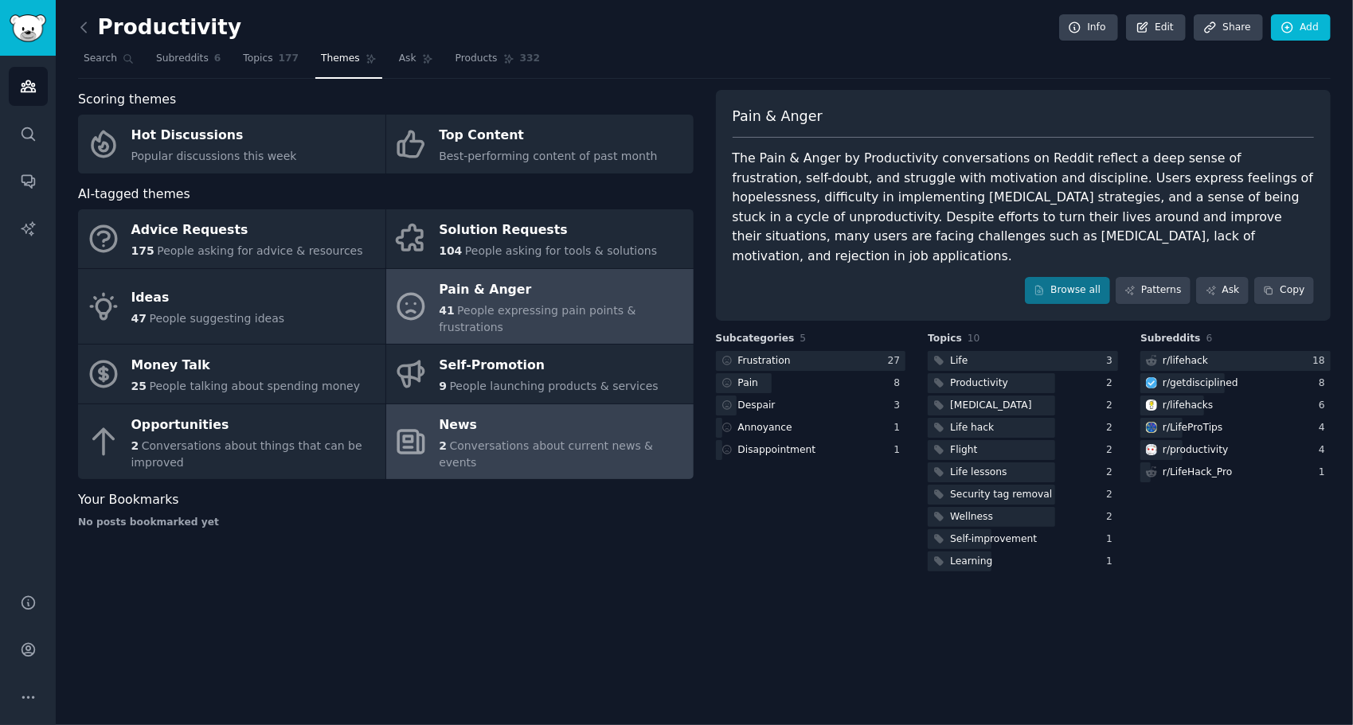
click at [506, 405] on link "News 2 Conversations about current news & events" at bounding box center [539, 443] width 307 height 76
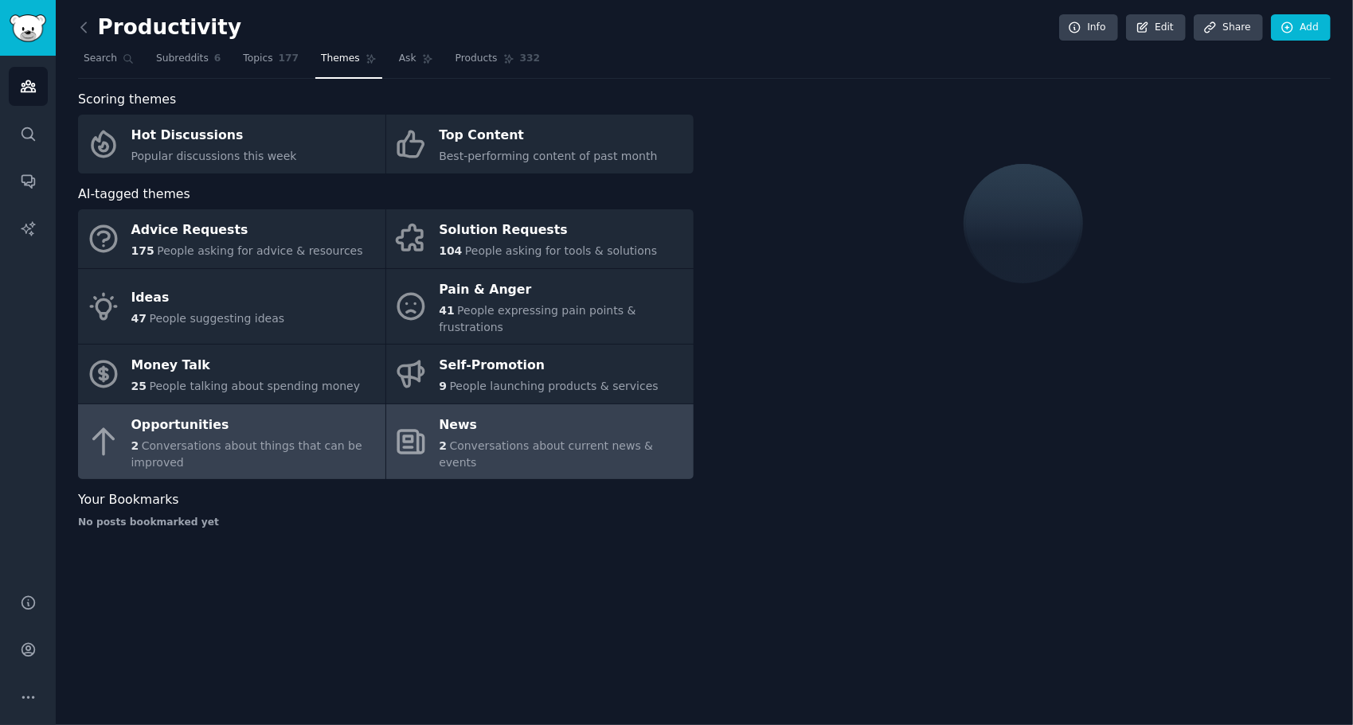
click at [239, 416] on div "Opportunities" at bounding box center [254, 424] width 246 height 25
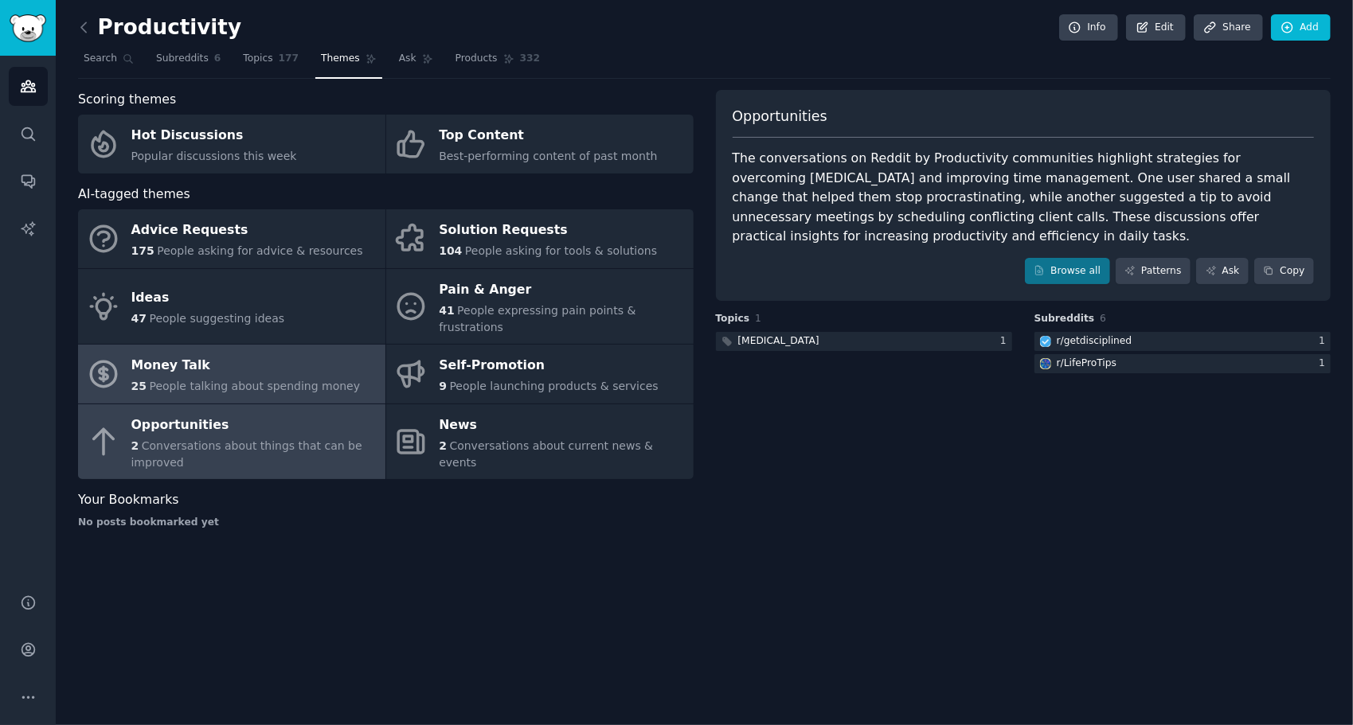
click at [220, 380] on span "People talking about spending money" at bounding box center [254, 386] width 211 height 13
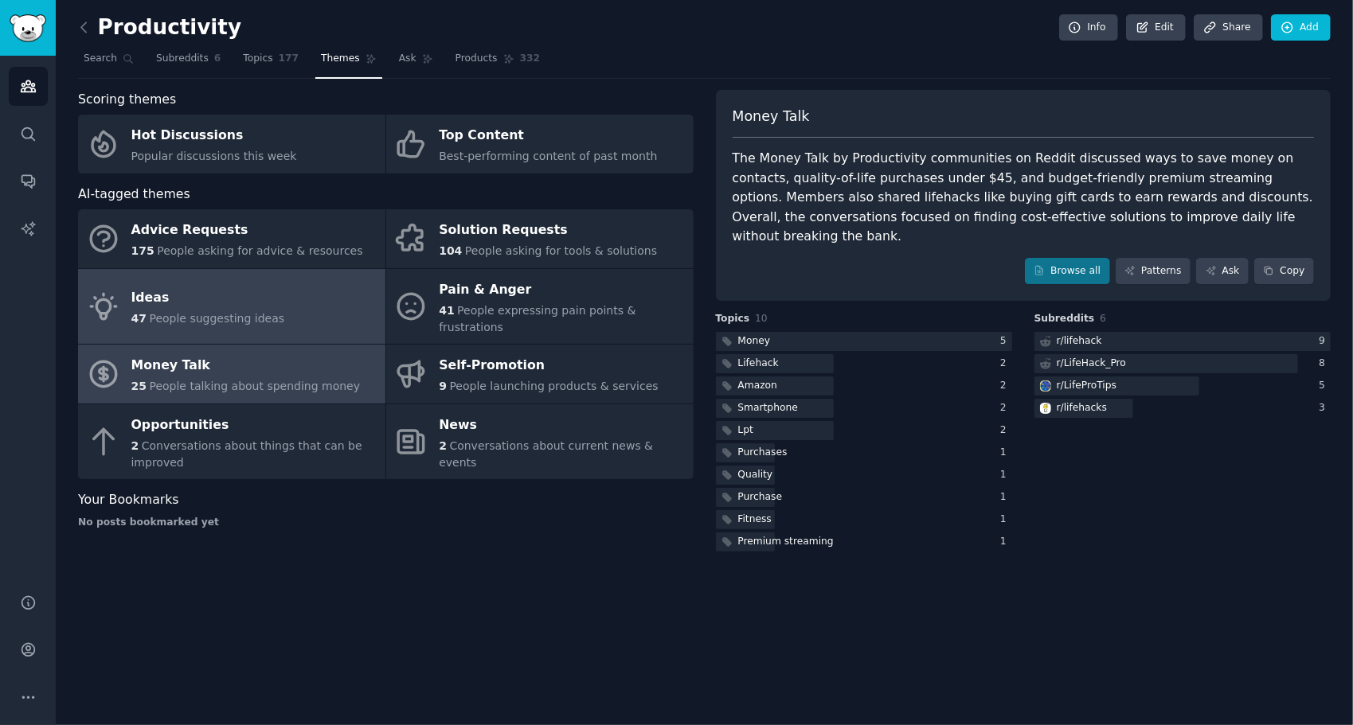
click at [271, 298] on link "Ideas 47 People suggesting ideas" at bounding box center [231, 307] width 307 height 76
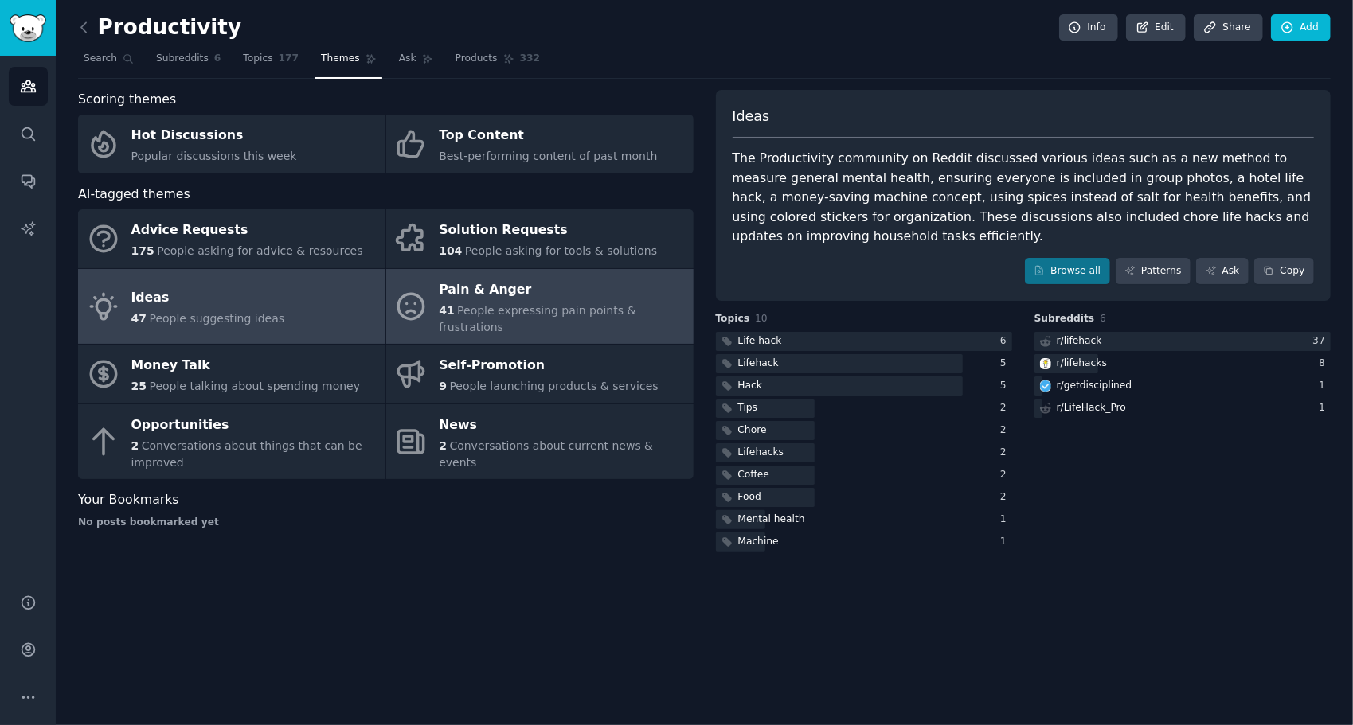
click at [585, 286] on div "Pain & Anger" at bounding box center [562, 289] width 246 height 25
